Goal: Navigation & Orientation: Find specific page/section

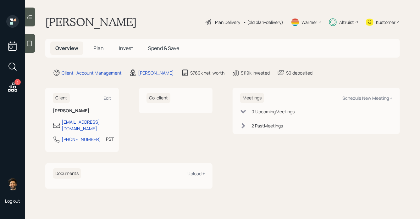
click at [345, 24] on div "Altruist" at bounding box center [346, 22] width 15 height 7
